Goal: Task Accomplishment & Management: Use online tool/utility

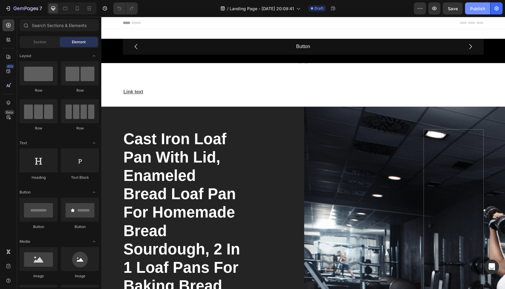
click at [479, 11] on div "Publish" at bounding box center [477, 8] width 15 height 6
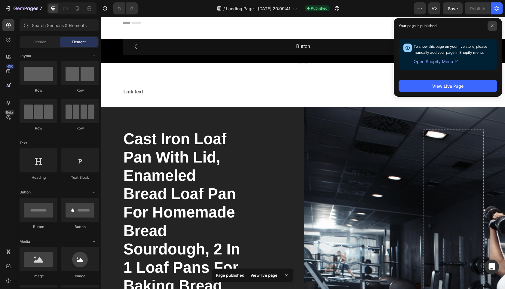
click at [497, 28] on div "Your page is published" at bounding box center [448, 26] width 108 height 16
click at [496, 26] on span at bounding box center [492, 26] width 10 height 10
